Goal: Transaction & Acquisition: Purchase product/service

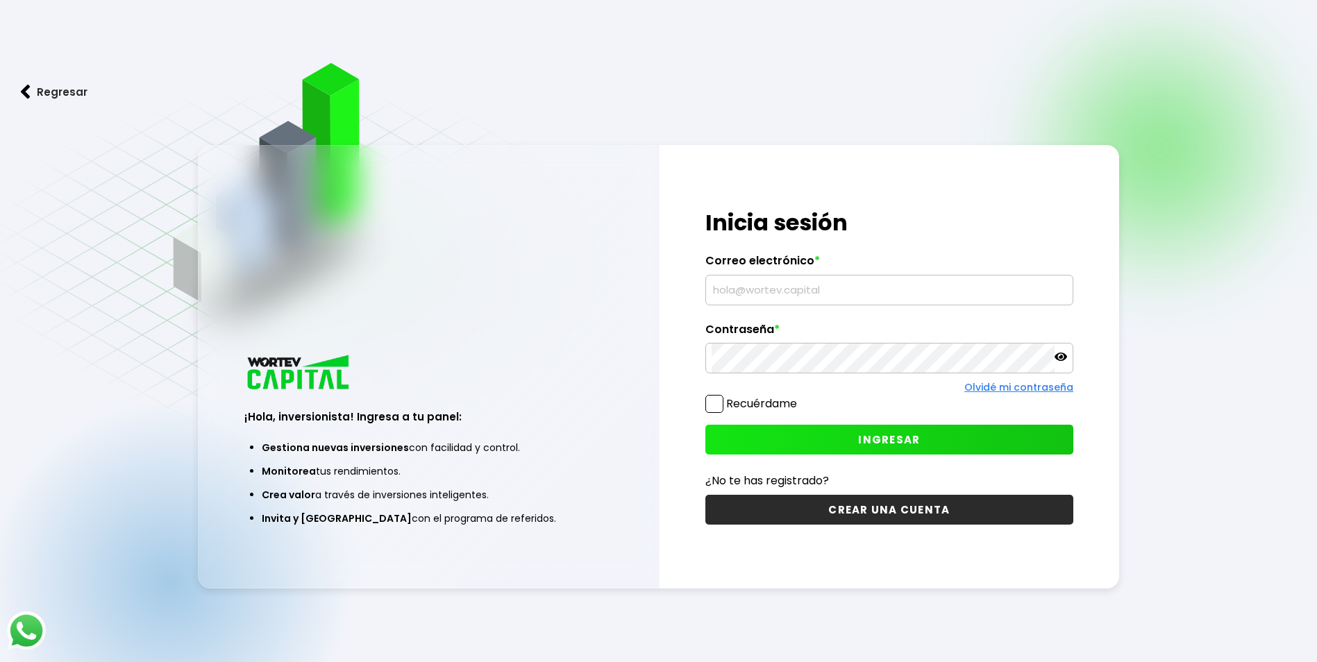
type input "[EMAIL_ADDRESS][DOMAIN_NAME]"
click at [834, 427] on button "INGRESAR" at bounding box center [889, 440] width 368 height 30
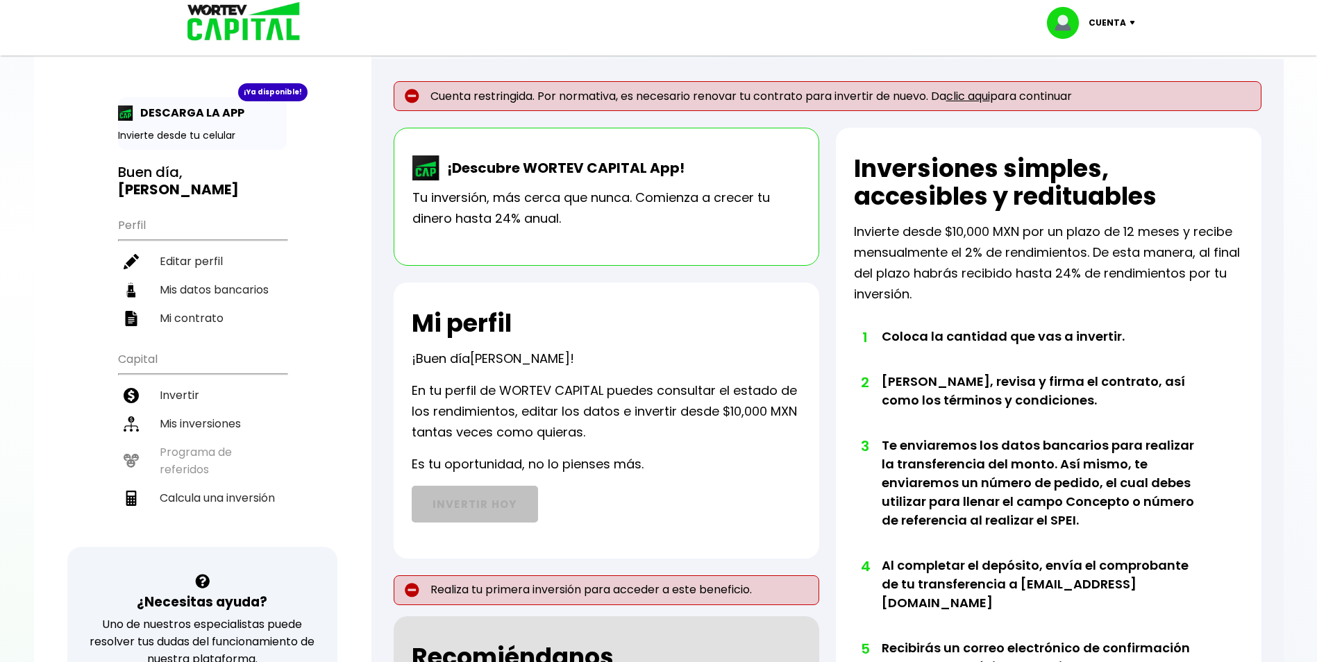
click at [979, 95] on link "clic aqui" at bounding box center [968, 96] width 44 height 16
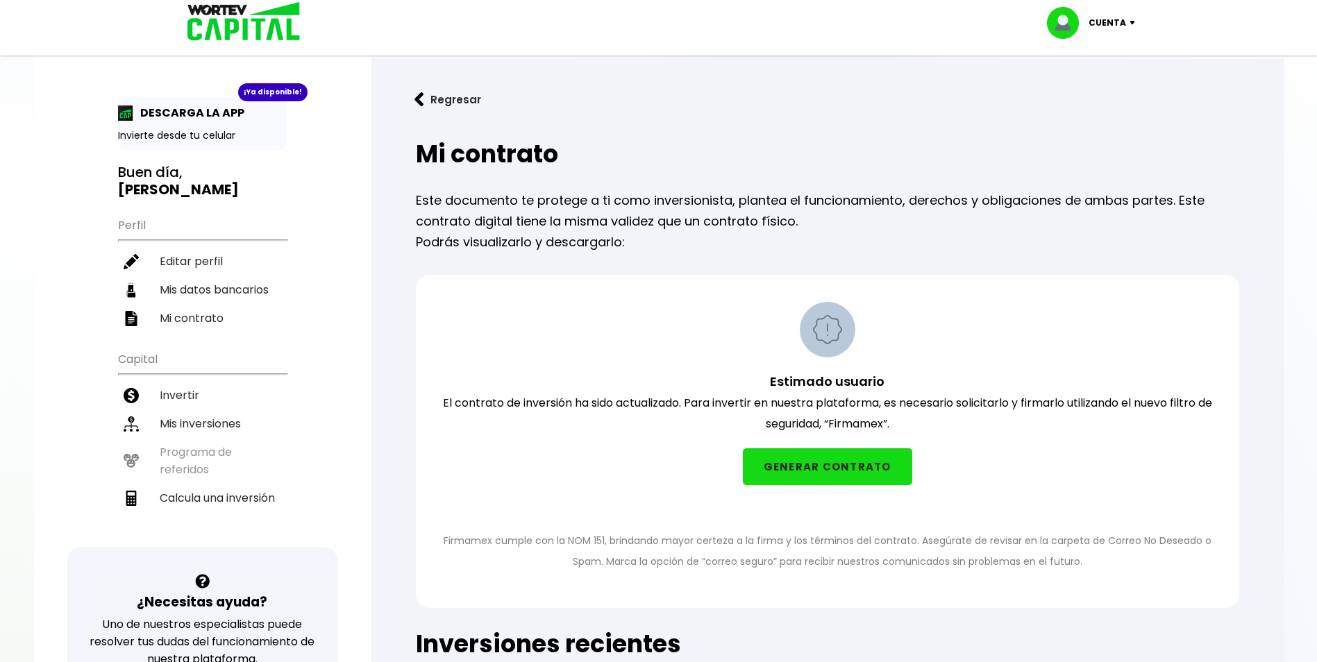
click at [806, 464] on button "GENERAR CONTRATO" at bounding box center [827, 466] width 169 height 37
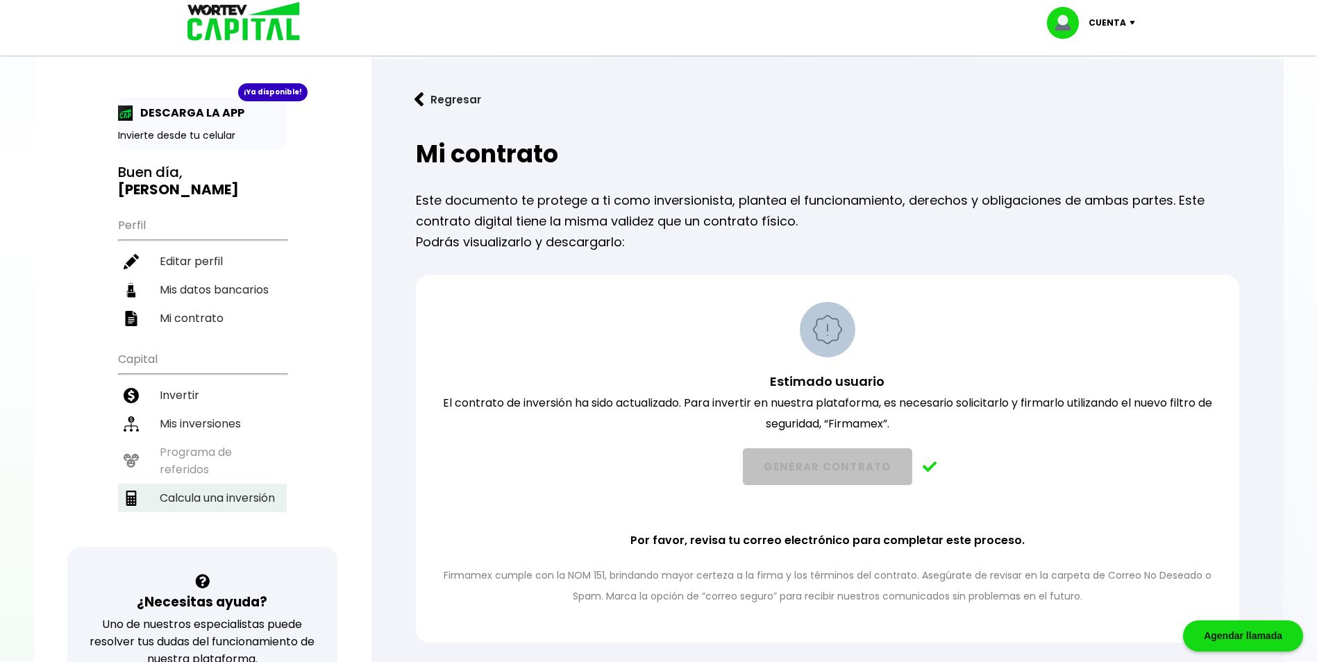
click at [219, 493] on li "Calcula una inversión" at bounding box center [202, 498] width 169 height 28
select select "1"
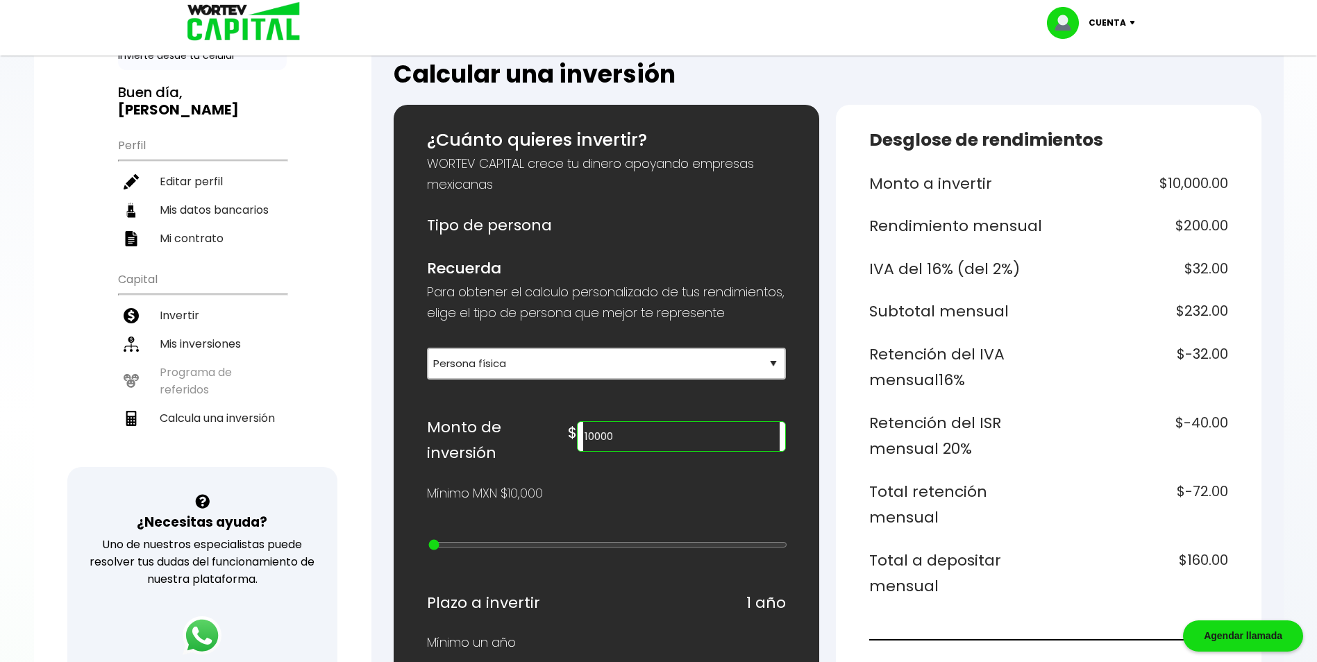
scroll to position [139, 0]
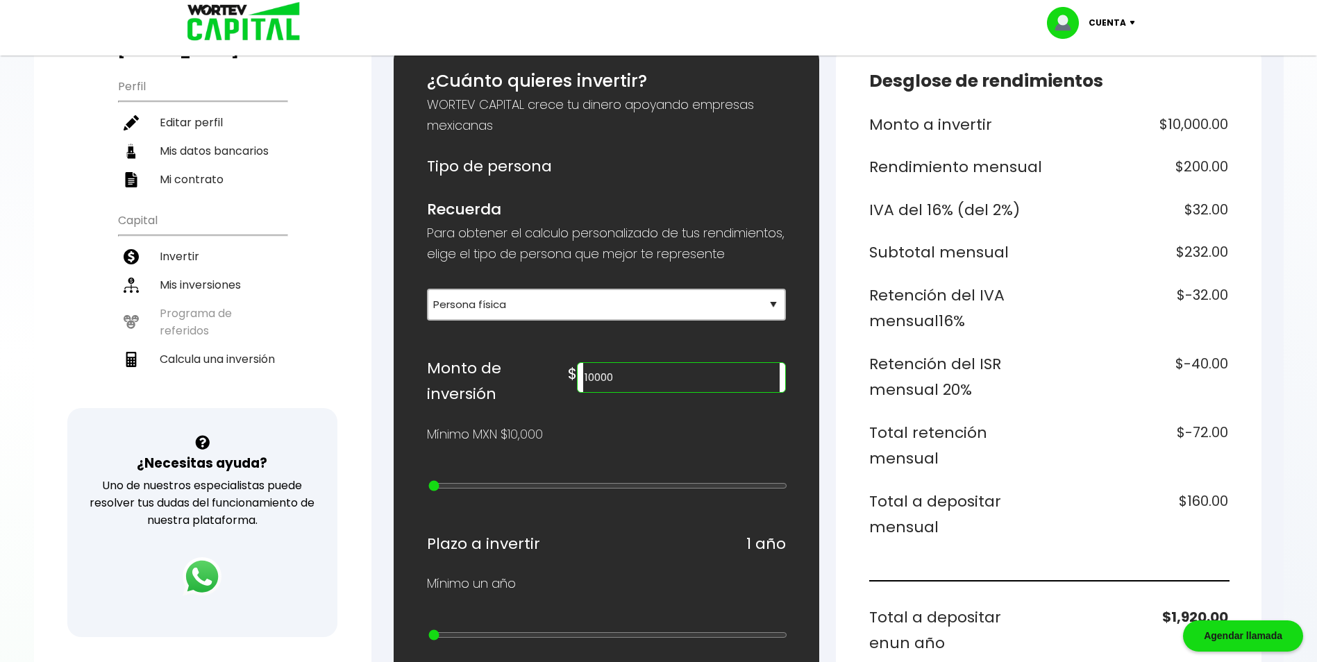
click at [696, 392] on input "10000" at bounding box center [681, 377] width 196 height 29
type input "1"
type input "500000"
click at [600, 469] on div "¿Cuánto quieres invertir? WORTEV CAPITAL crece tu dinero apoyando empresas mexi…" at bounding box center [606, 627] width 359 height 1119
click at [569, 531] on div "¿Cuánto quieres invertir? WORTEV CAPITAL crece tu dinero apoyando empresas mexi…" at bounding box center [606, 627] width 359 height 1119
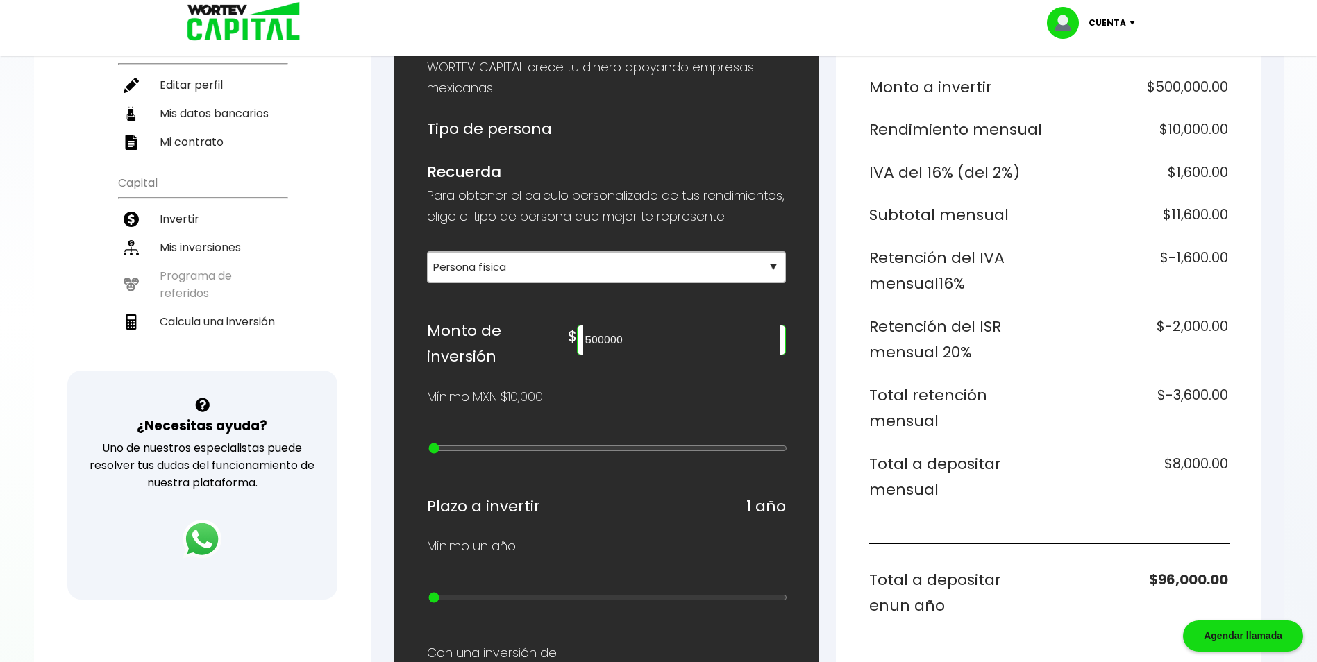
scroll to position [278, 0]
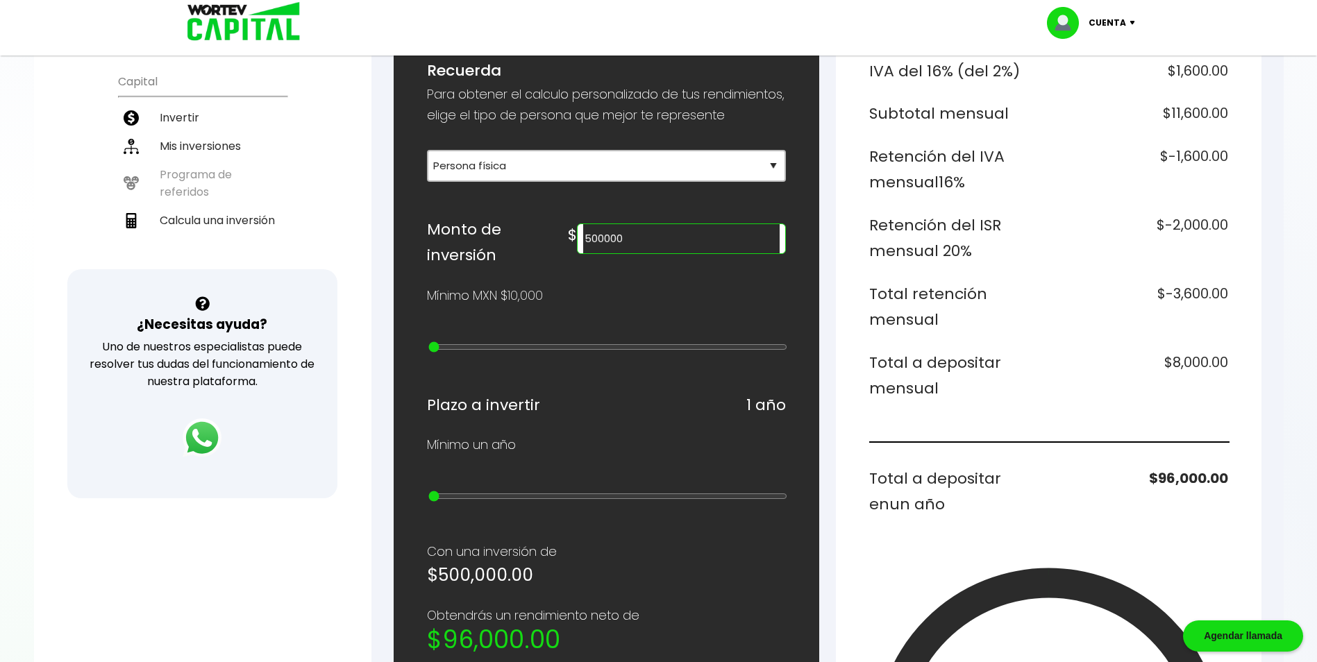
click at [587, 455] on div "Mínimo un año" at bounding box center [606, 444] width 359 height 21
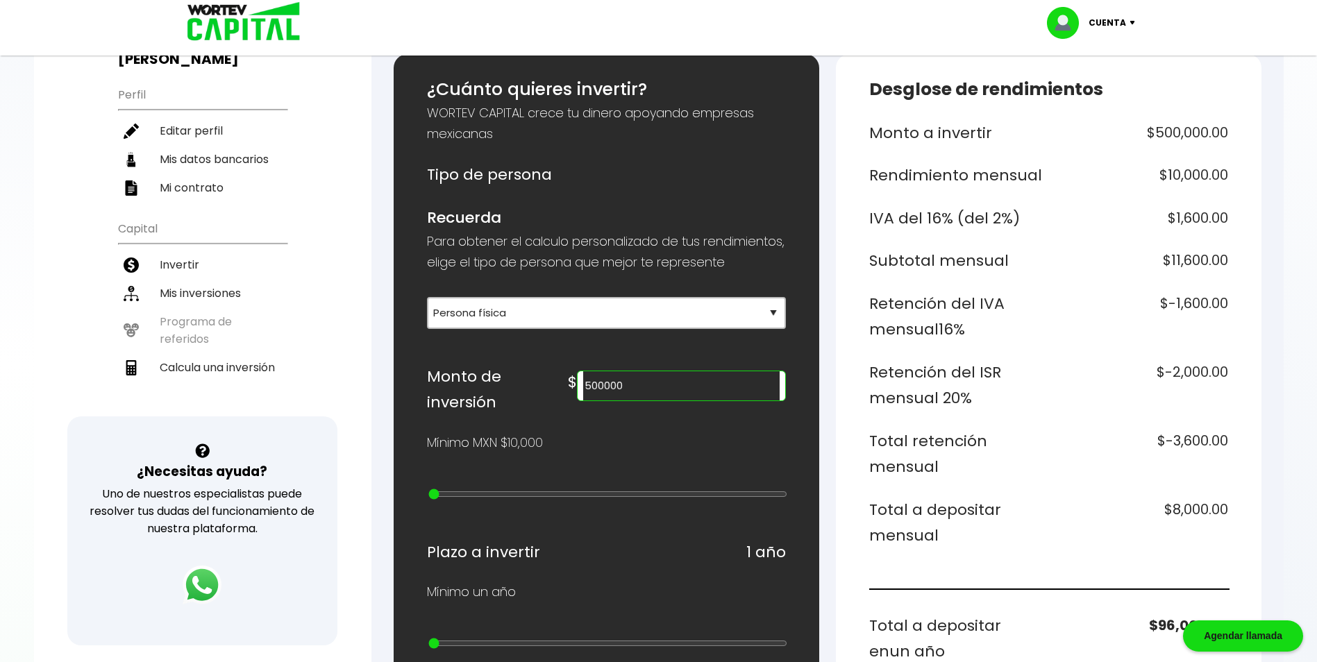
scroll to position [0, 0]
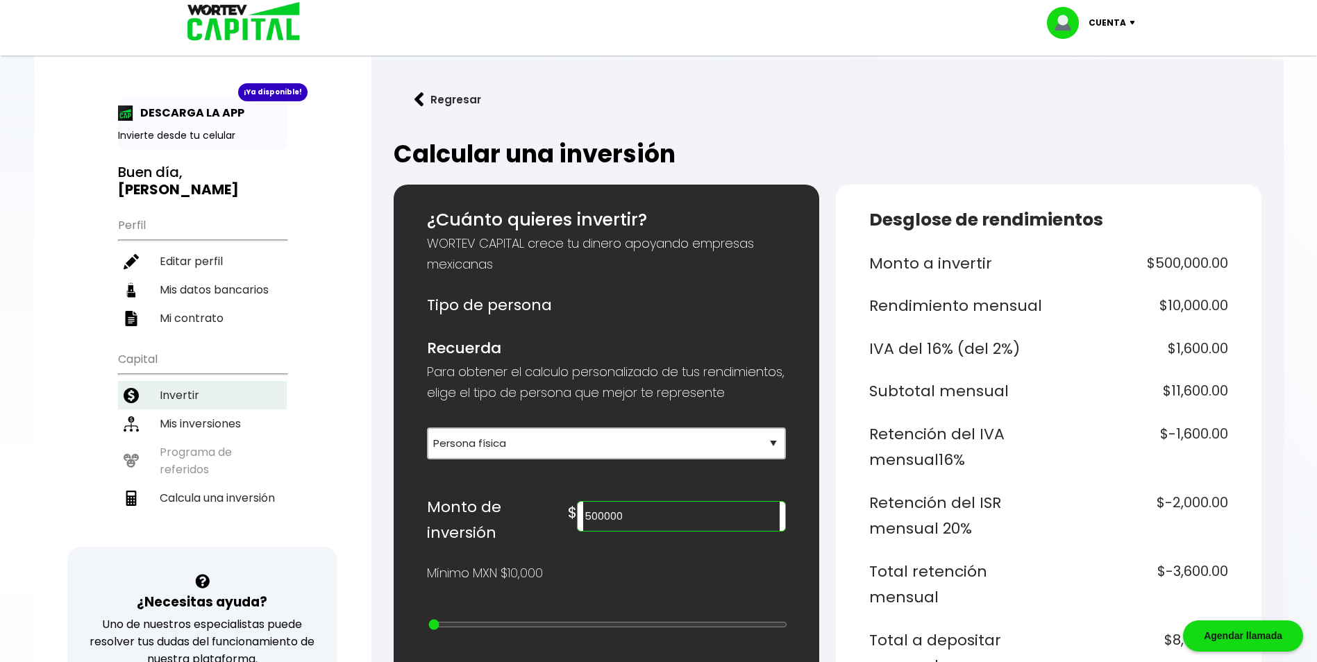
click at [217, 405] on li "Invertir" at bounding box center [202, 395] width 169 height 28
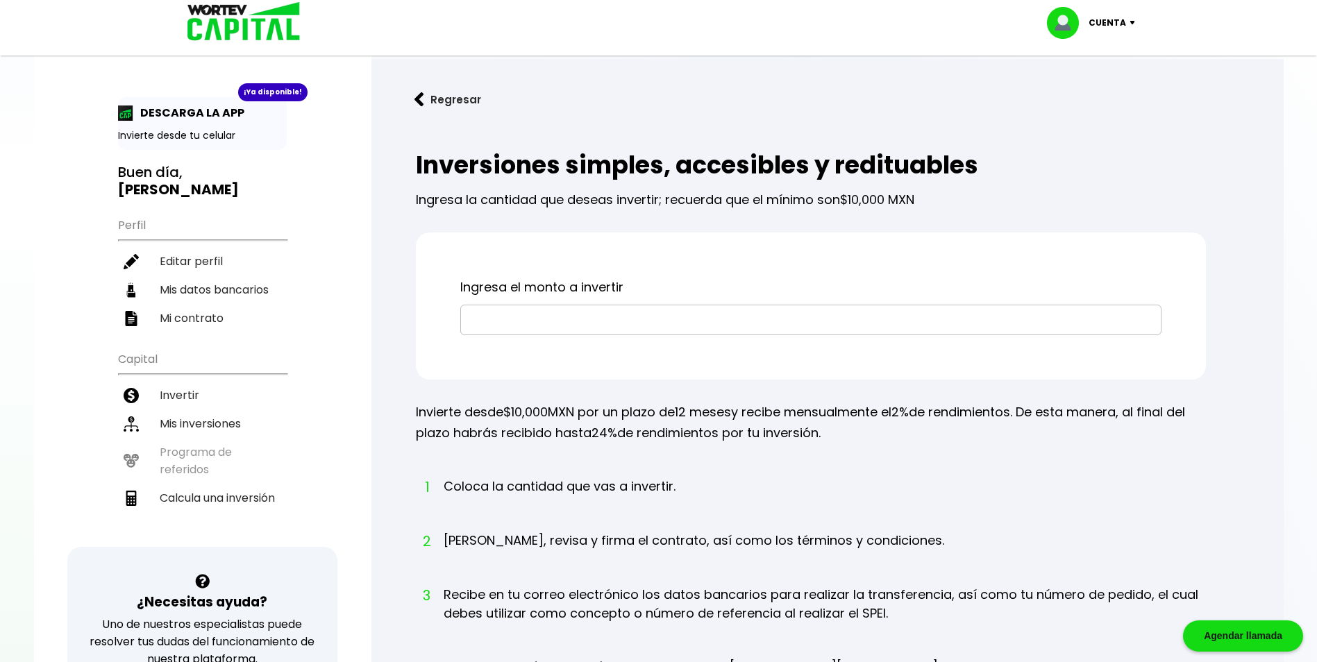
click at [650, 319] on input "text" at bounding box center [810, 319] width 688 height 29
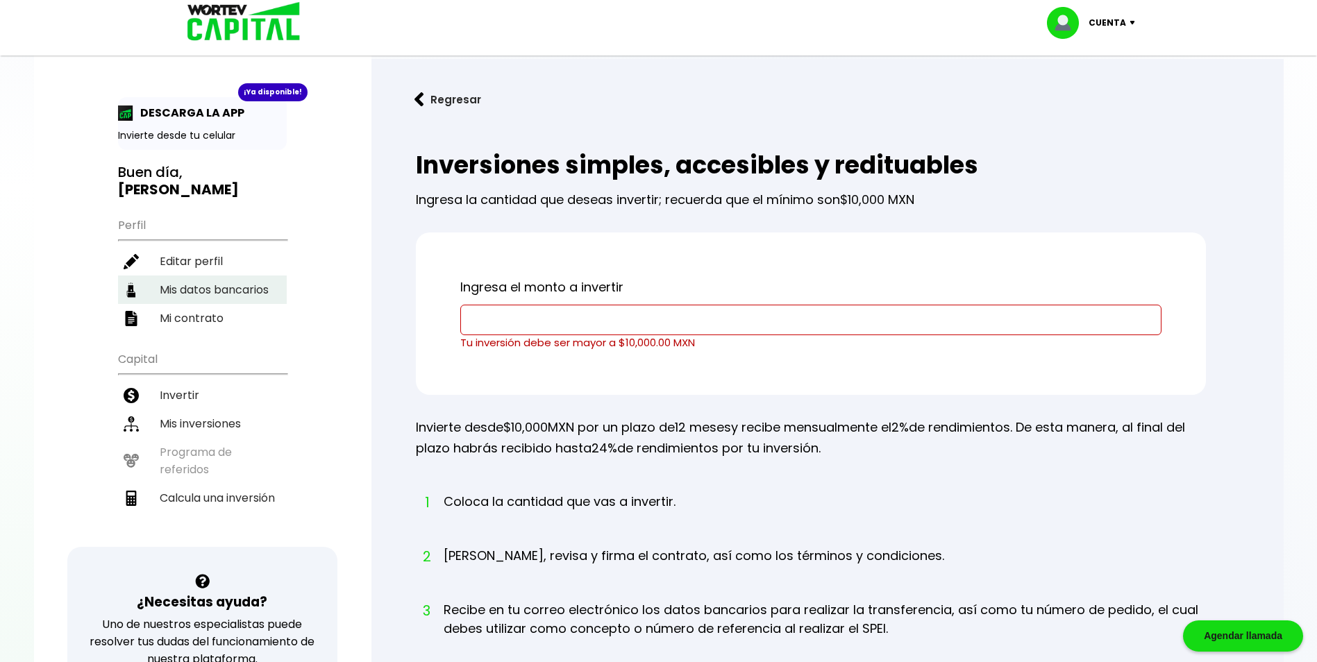
click at [254, 288] on li "Mis datos bancarios" at bounding box center [202, 290] width 169 height 28
select select "Santander"
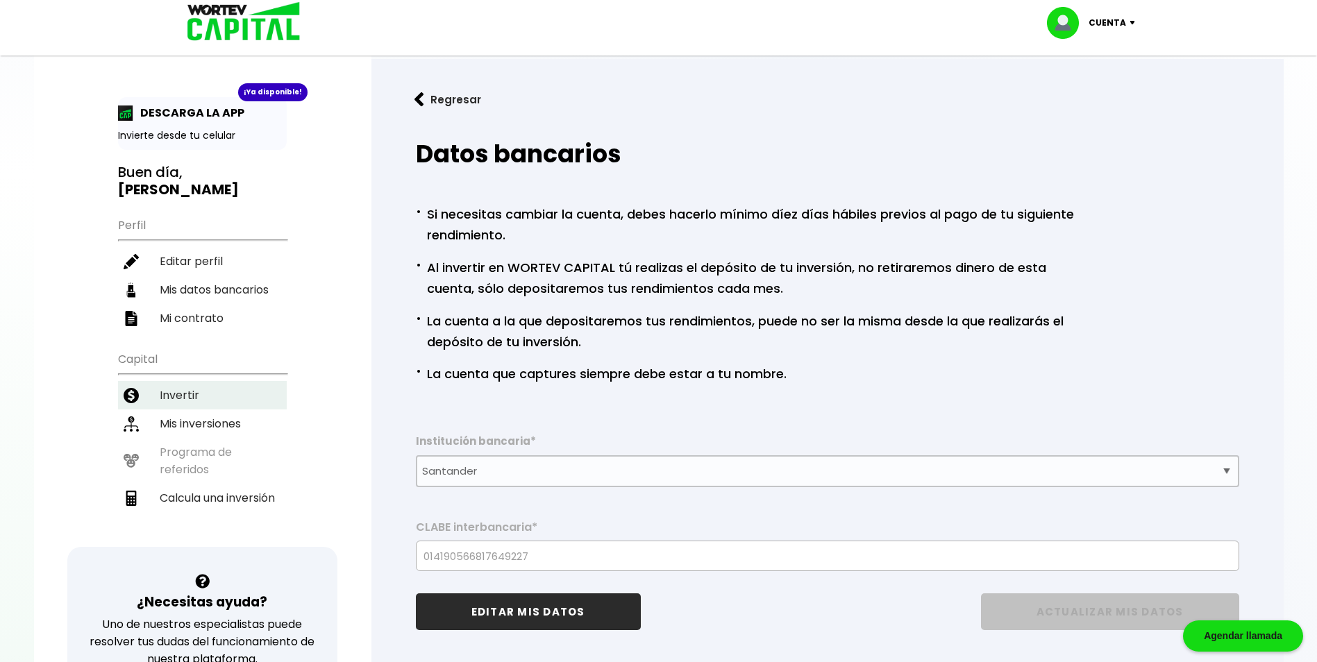
click at [178, 395] on li "Invertir" at bounding box center [202, 395] width 169 height 28
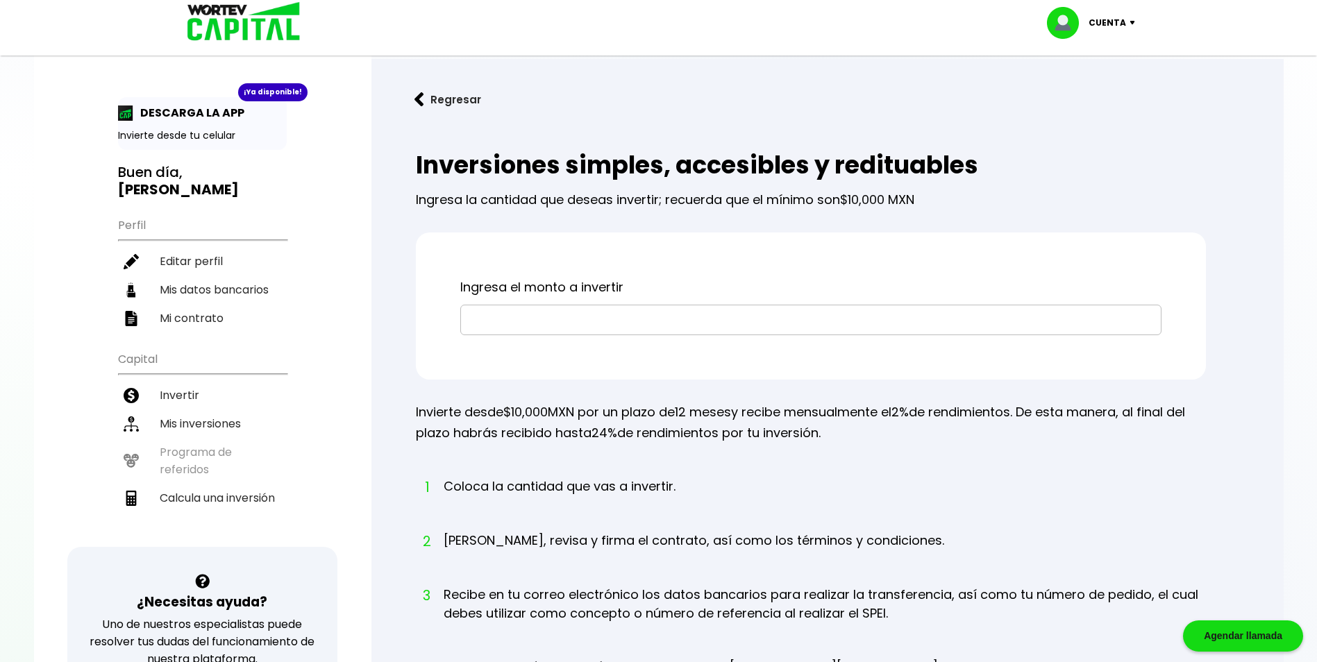
click at [668, 323] on input "text" at bounding box center [810, 319] width 688 height 29
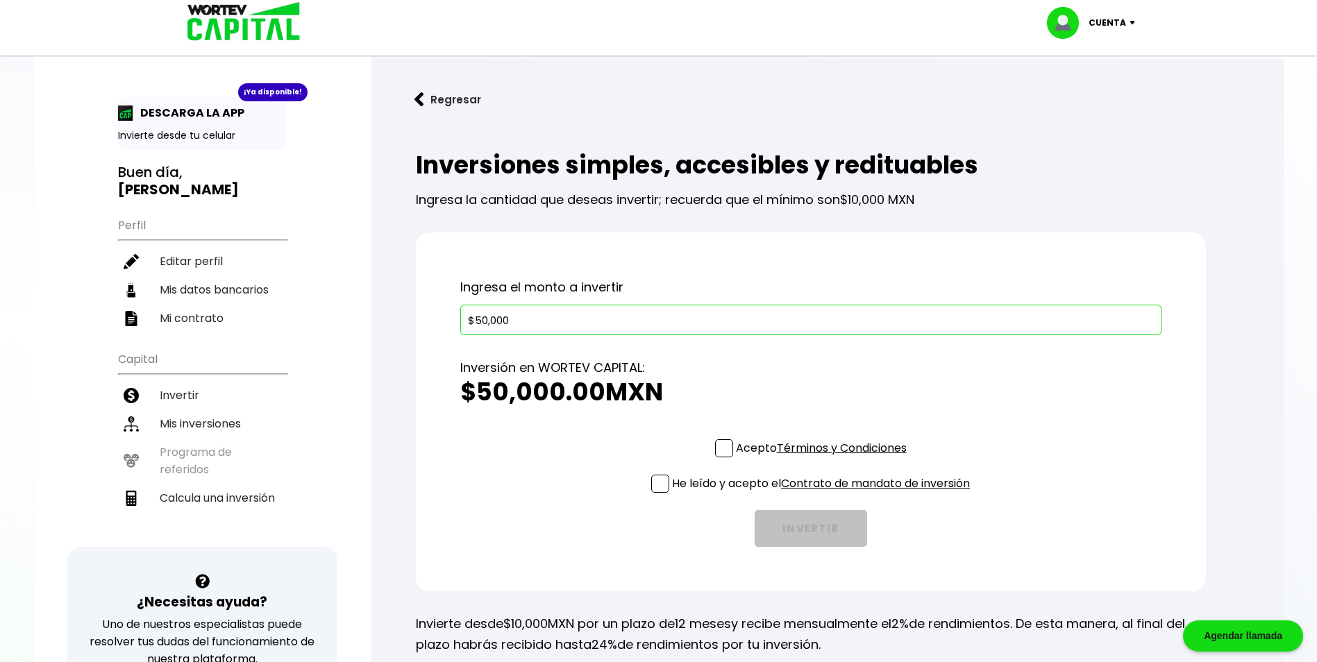
type input "$50,000"
click at [573, 507] on div "Acepto Términos y Condiciones He leído y acepto el Contrato de mandato de inver…" at bounding box center [810, 493] width 701 height 108
click at [711, 448] on div "Acepto Términos y Condiciones He leído y acepto el Contrato de mandato de inver…" at bounding box center [810, 493] width 701 height 108
click at [718, 452] on span at bounding box center [724, 448] width 18 height 18
click at [824, 459] on input "Acepto Términos y Condiciones" at bounding box center [824, 459] width 0 height 0
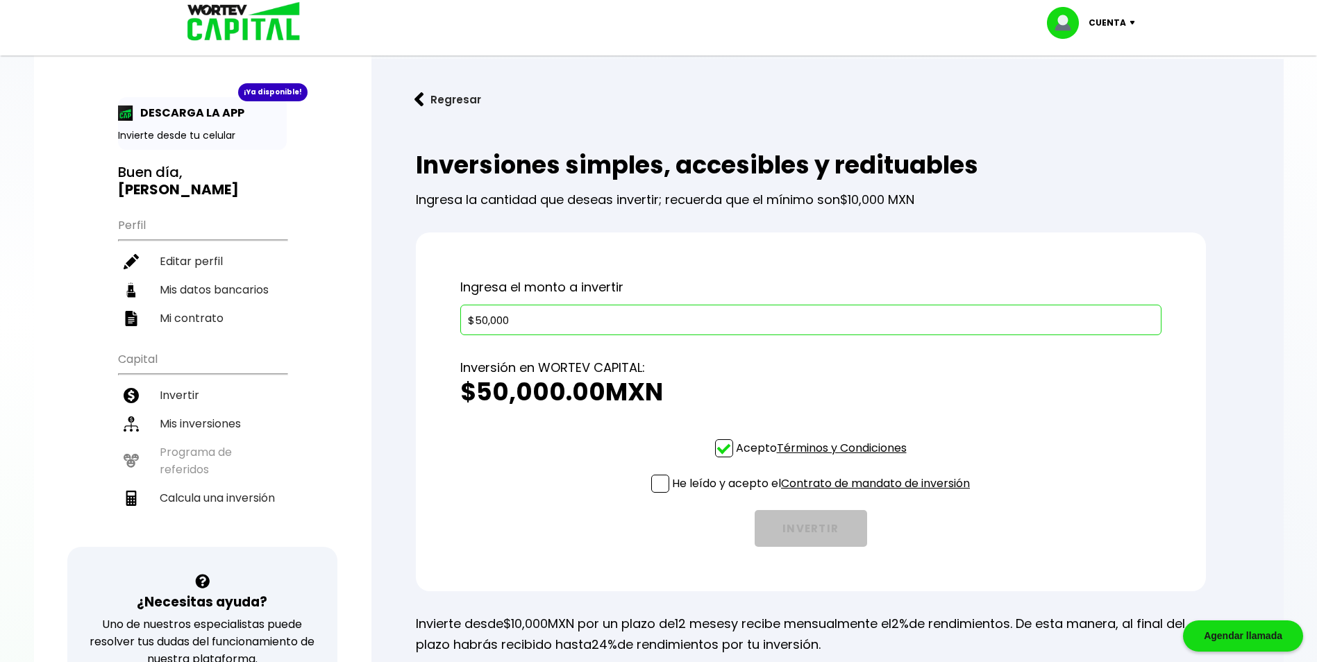
click at [657, 477] on span at bounding box center [660, 484] width 18 height 18
click at [824, 494] on input "He leído y acepto el Contrato de mandato de inversión" at bounding box center [824, 494] width 0 height 0
click at [218, 280] on li "Mis datos bancarios" at bounding box center [202, 290] width 169 height 28
select select "Santander"
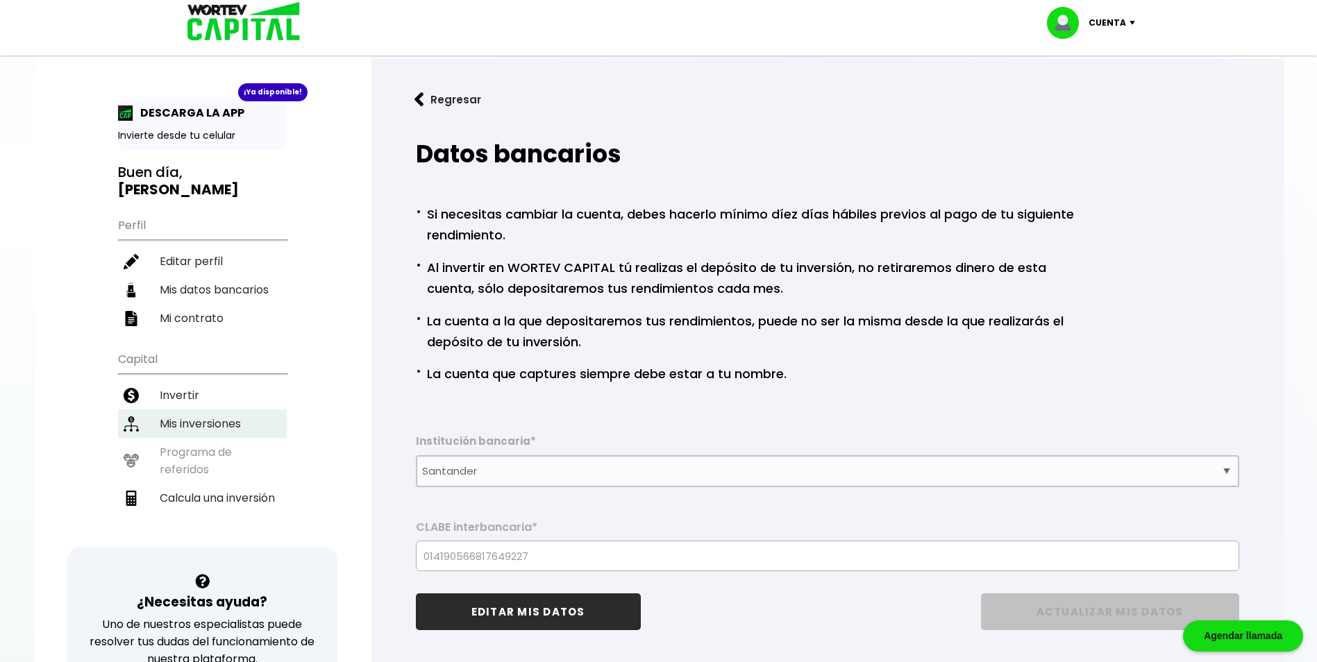
click at [228, 427] on li "Mis inversiones" at bounding box center [202, 423] width 169 height 28
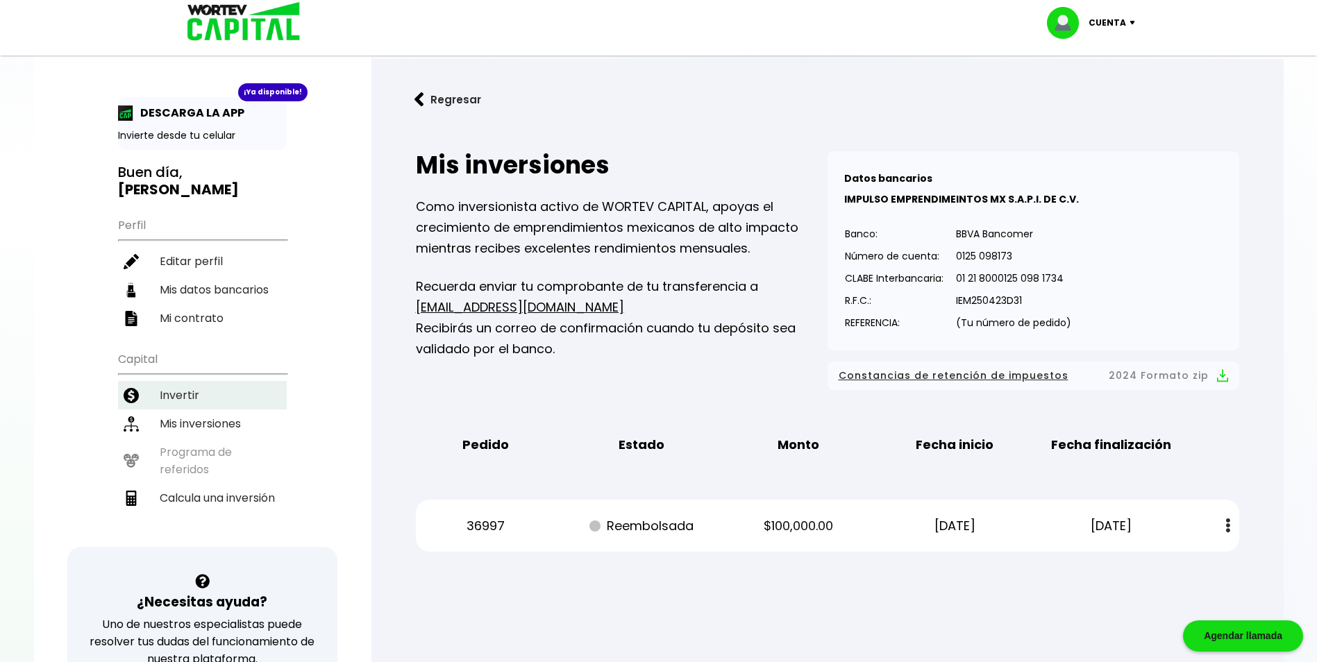
click at [201, 391] on li "Invertir" at bounding box center [202, 395] width 169 height 28
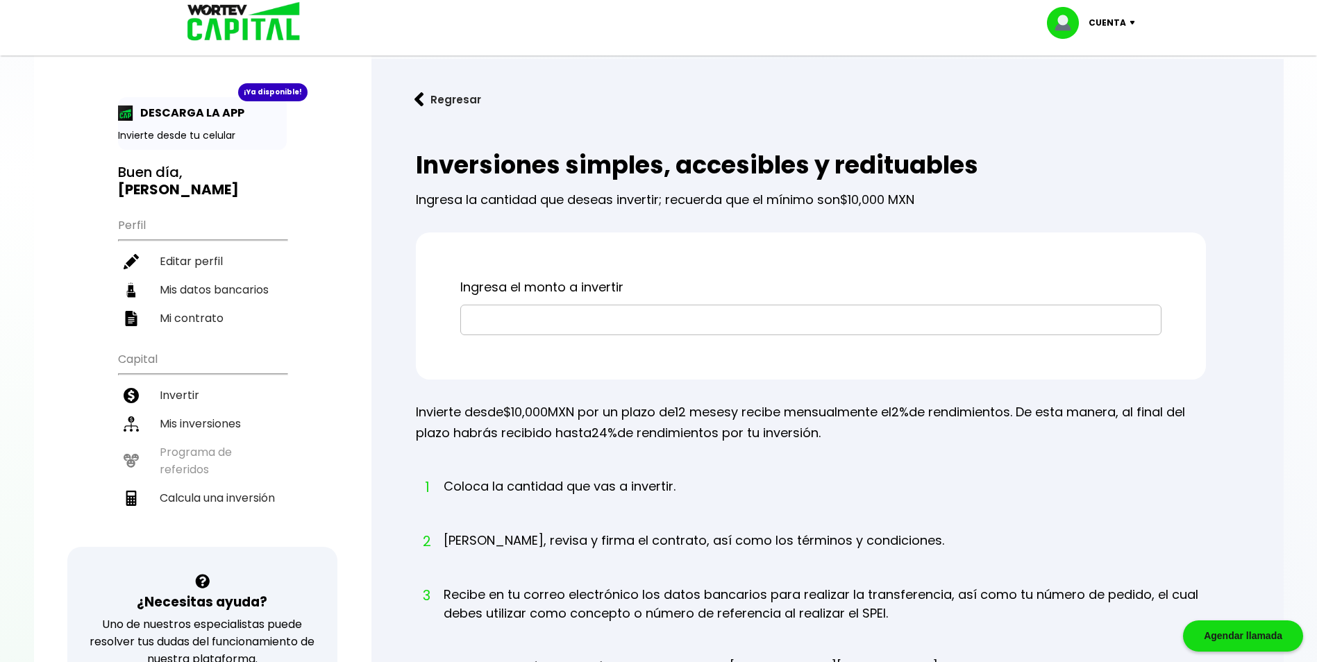
click at [532, 323] on input "text" at bounding box center [810, 319] width 688 height 29
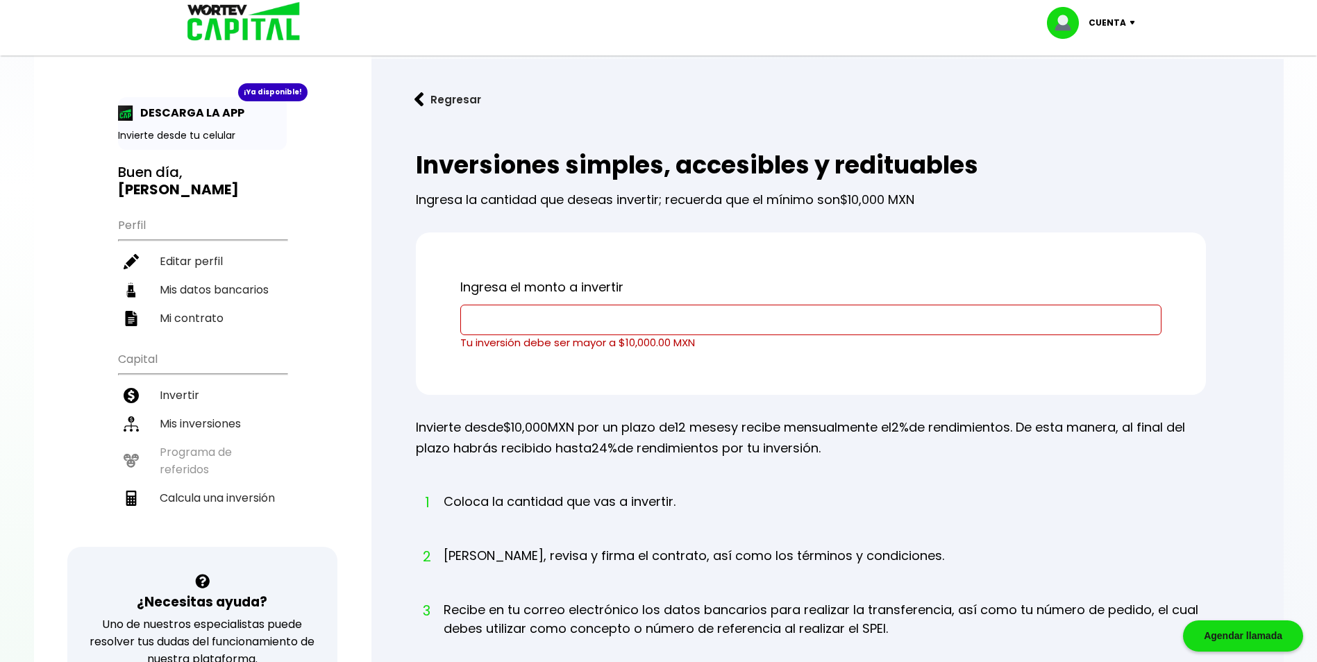
click at [1030, 535] on ol "1 Coloca la cantidad que vas a invertir. 2 [PERSON_NAME], revisa y firma el con…" at bounding box center [811, 641] width 790 height 298
